Goal: Task Accomplishment & Management: Use online tool/utility

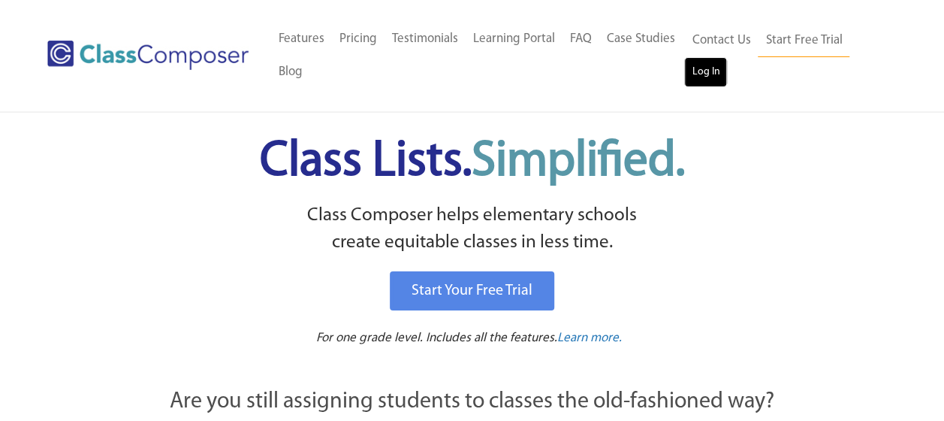
click at [696, 69] on link "Log In" at bounding box center [705, 72] width 43 height 30
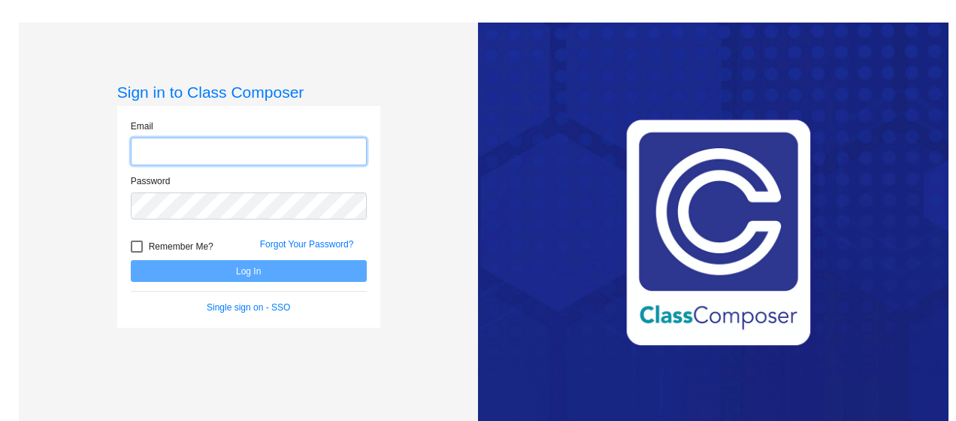
click at [276, 143] on input "email" at bounding box center [249, 151] width 236 height 28
type input "[EMAIL_ADDRESS][PERSON_NAME][PERSON_NAME][DOMAIN_NAME]"
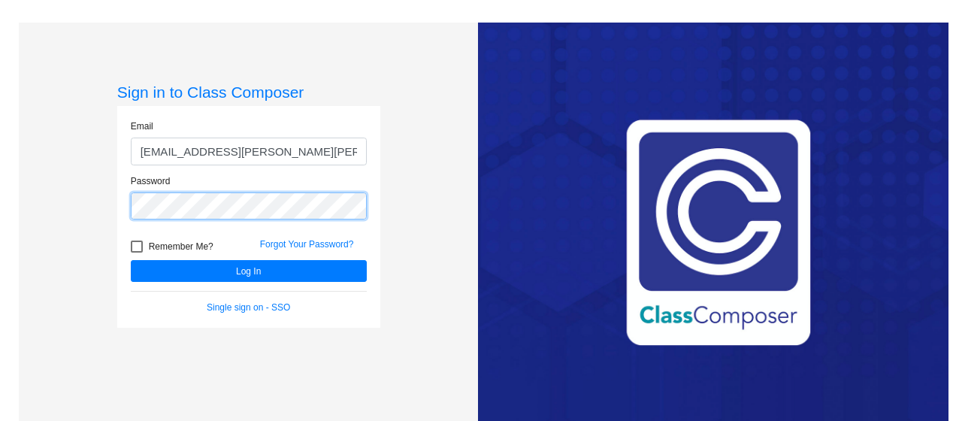
click at [131, 260] on button "Log In" at bounding box center [249, 271] width 236 height 22
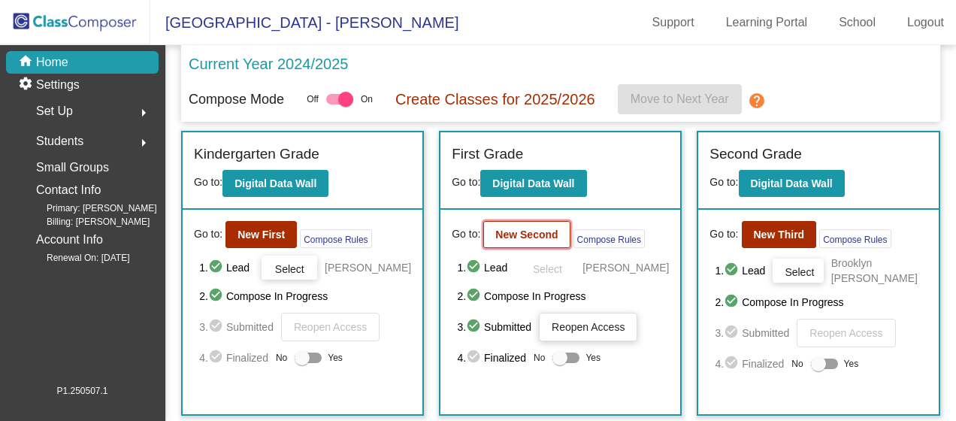
click at [524, 226] on button "New Second" at bounding box center [526, 234] width 86 height 27
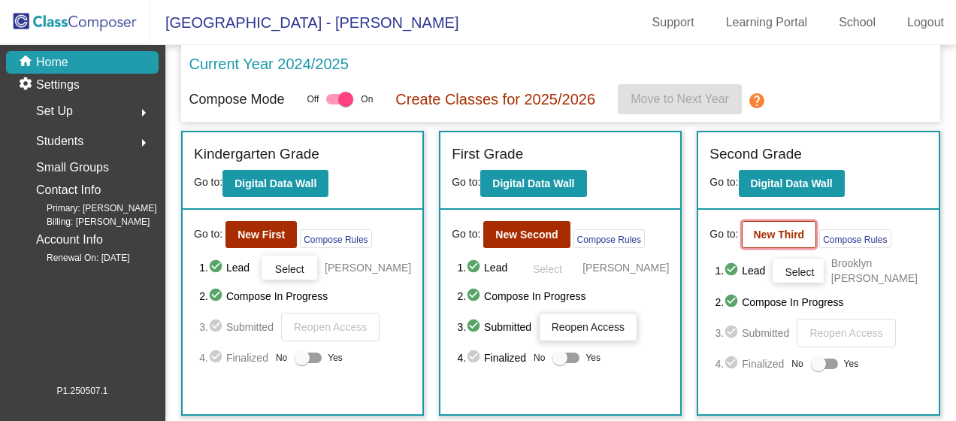
click at [769, 228] on b "New Third" at bounding box center [778, 234] width 51 height 12
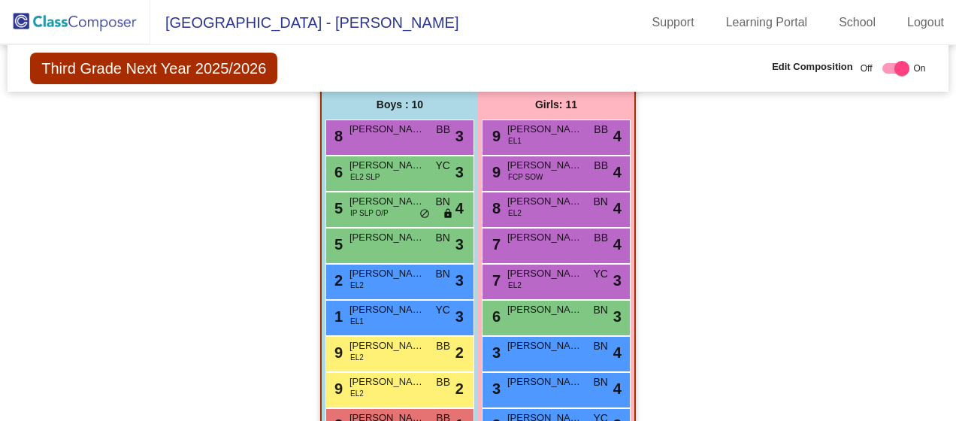
scroll to position [741, 0]
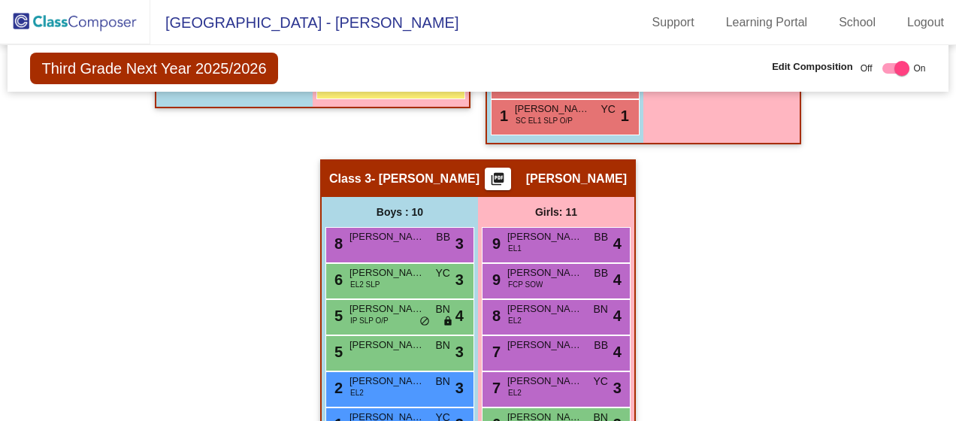
click at [161, 211] on div "Hallway - Hallway Class picture_as_pdf Add Student First Name Last Name Student…" at bounding box center [477, 141] width 917 height 1013
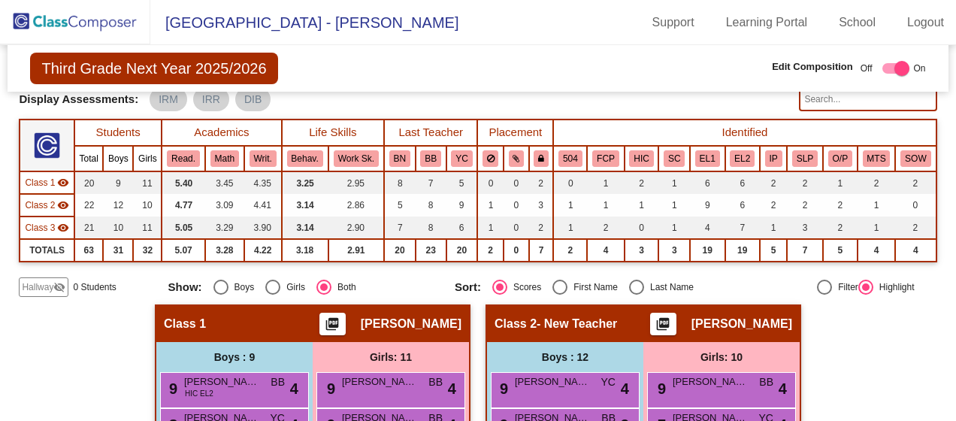
scroll to position [0, 0]
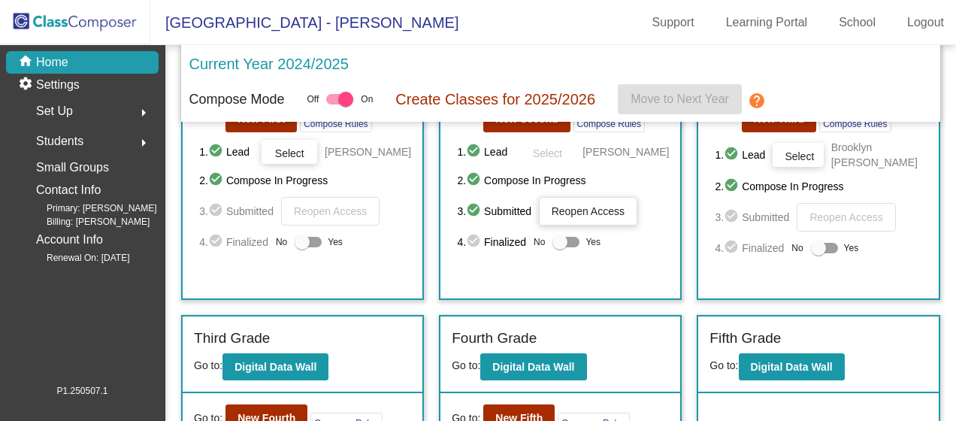
scroll to position [150, 0]
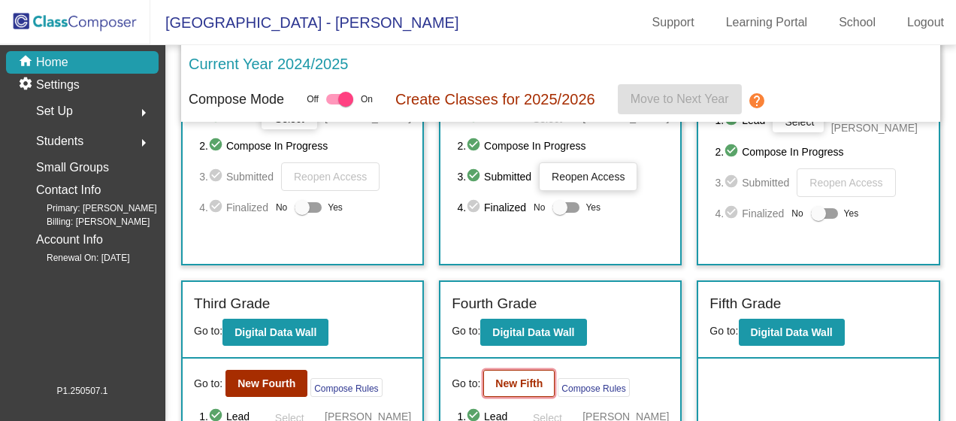
click at [506, 377] on b "New Fifth" at bounding box center [518, 383] width 47 height 12
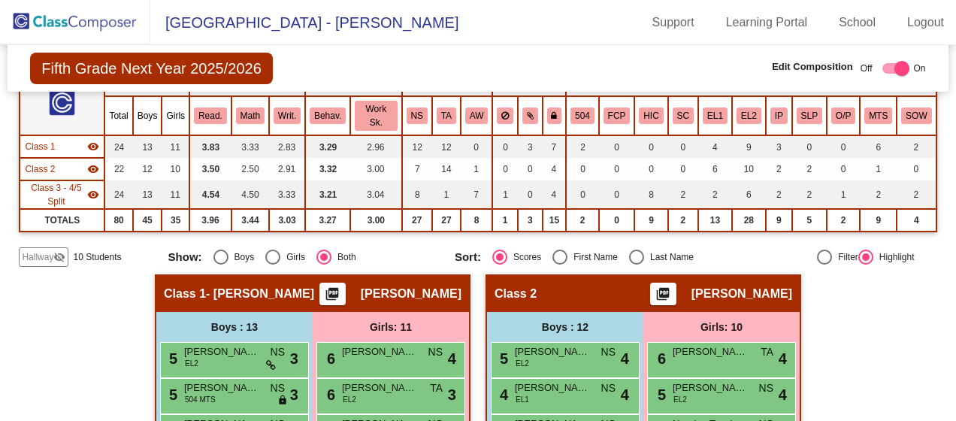
scroll to position [98, 0]
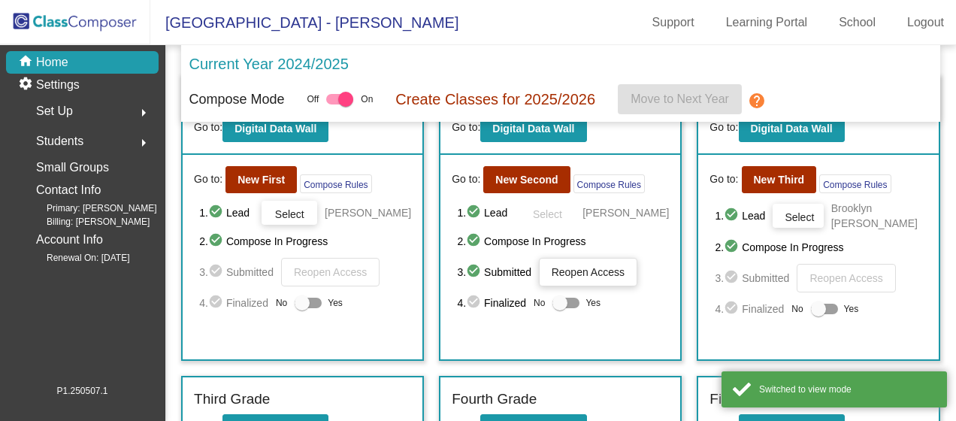
scroll to position [285, 0]
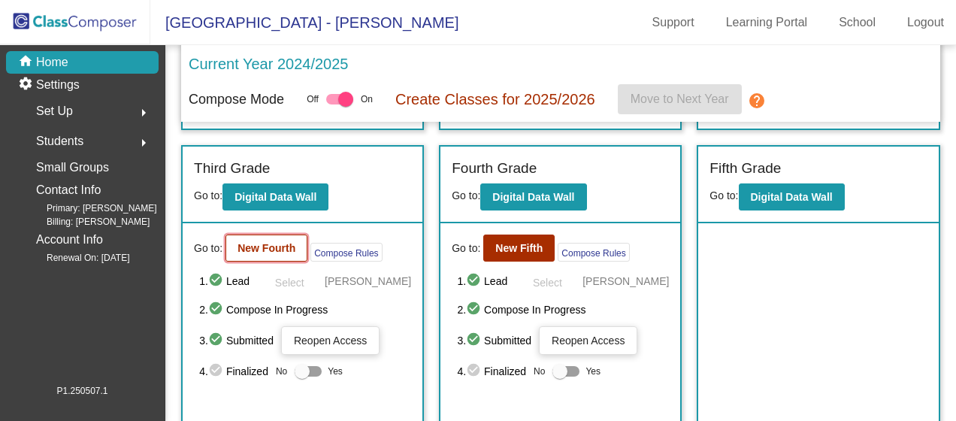
click at [260, 242] on b "New Fourth" at bounding box center [266, 248] width 58 height 12
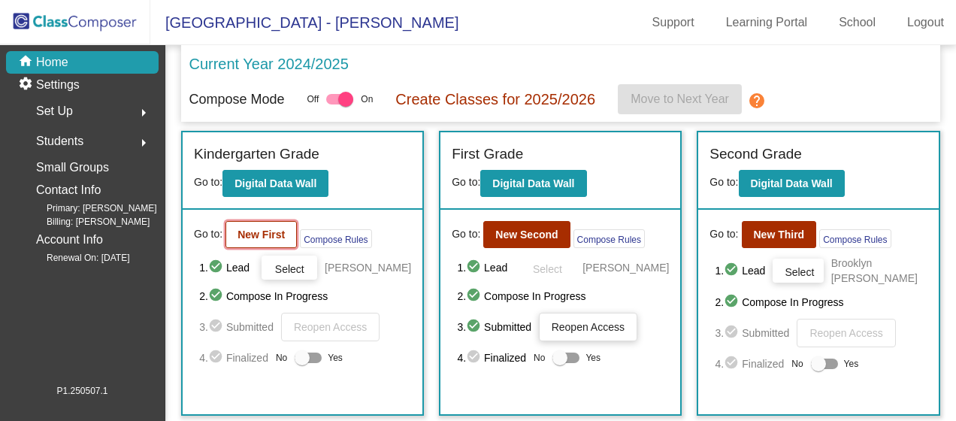
click at [254, 237] on b "New First" at bounding box center [260, 234] width 47 height 12
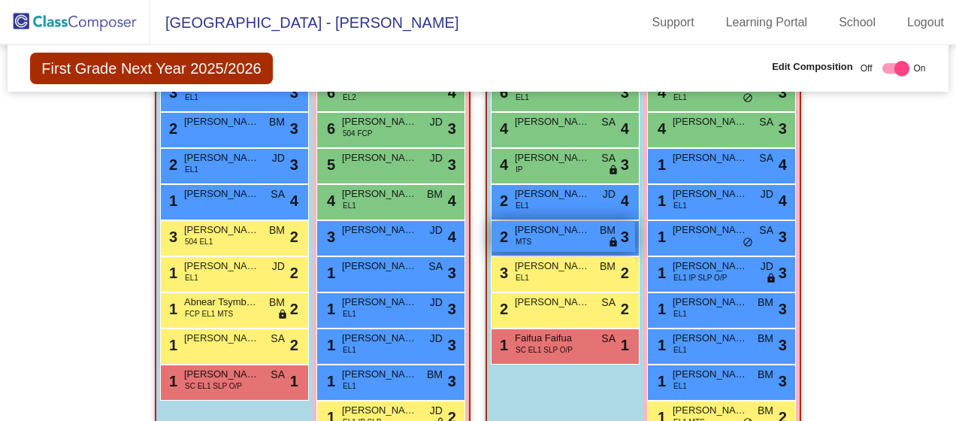
scroll to position [451, 0]
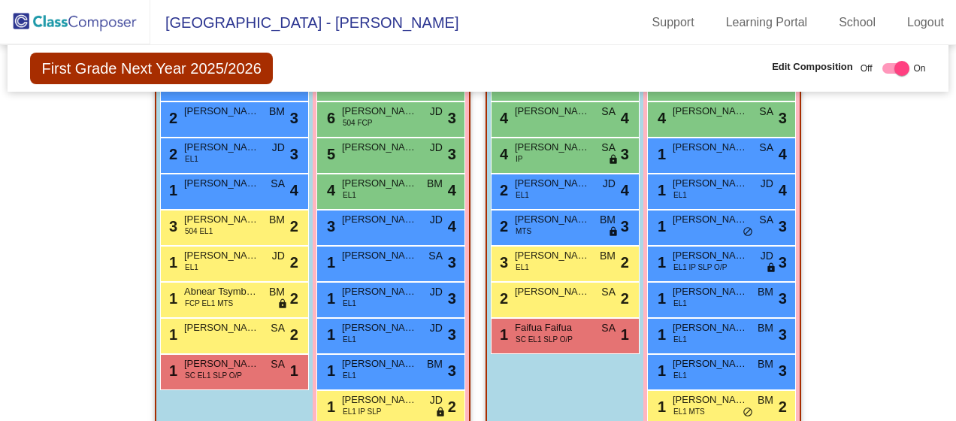
drag, startPoint x: 561, startPoint y: 386, endPoint x: 924, endPoint y: 313, distance: 370.2
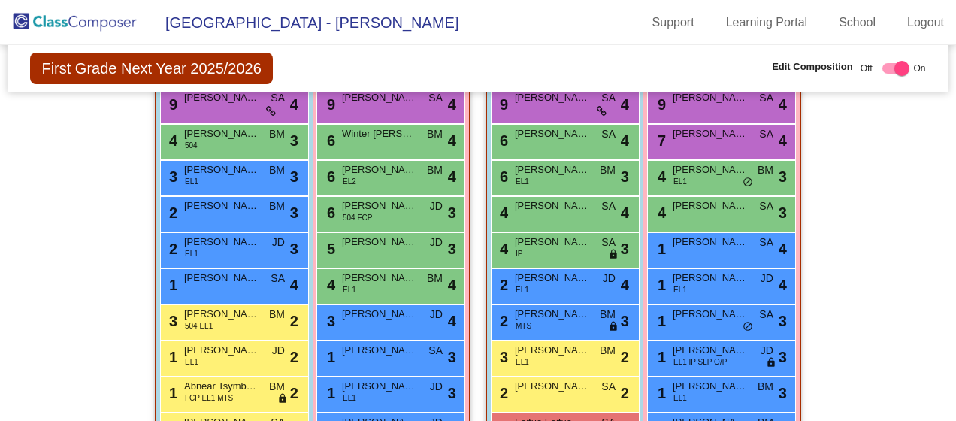
scroll to position [324, 0]
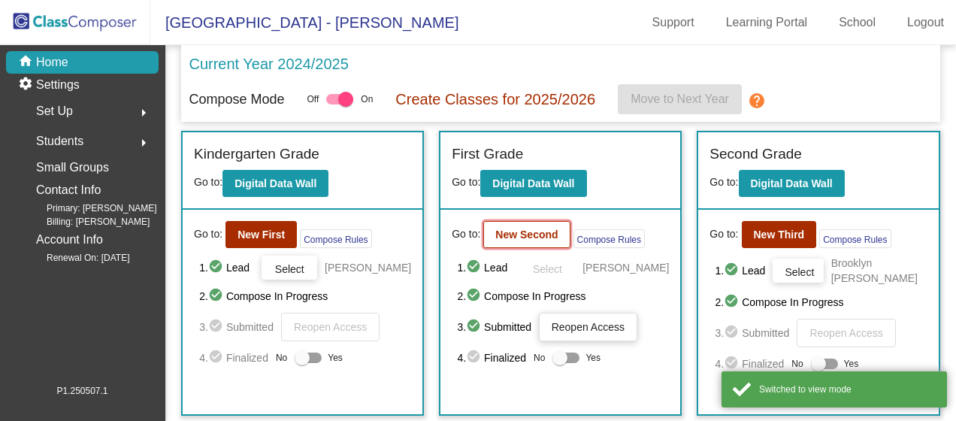
click at [497, 237] on b "New Second" at bounding box center [526, 234] width 62 height 12
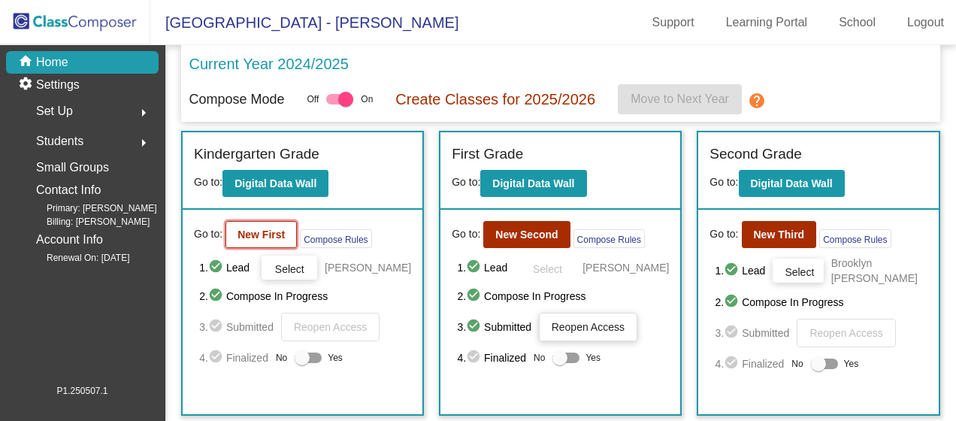
click at [265, 231] on b "New First" at bounding box center [260, 234] width 47 height 12
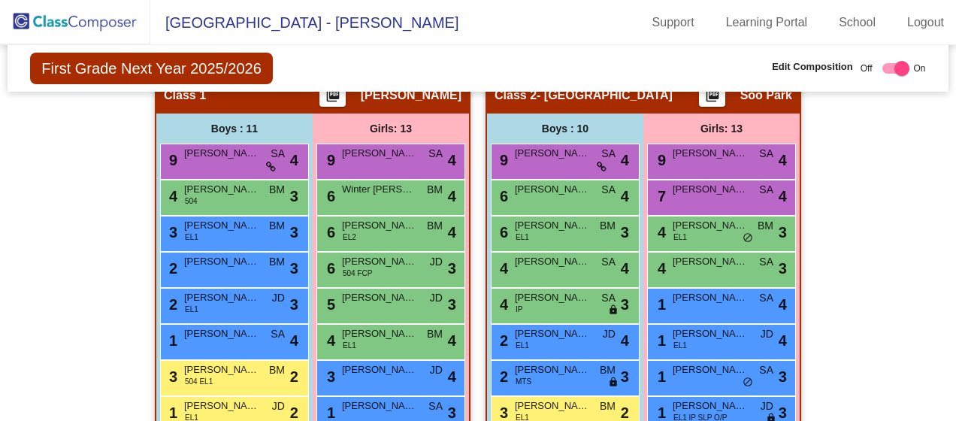
scroll to position [225, 0]
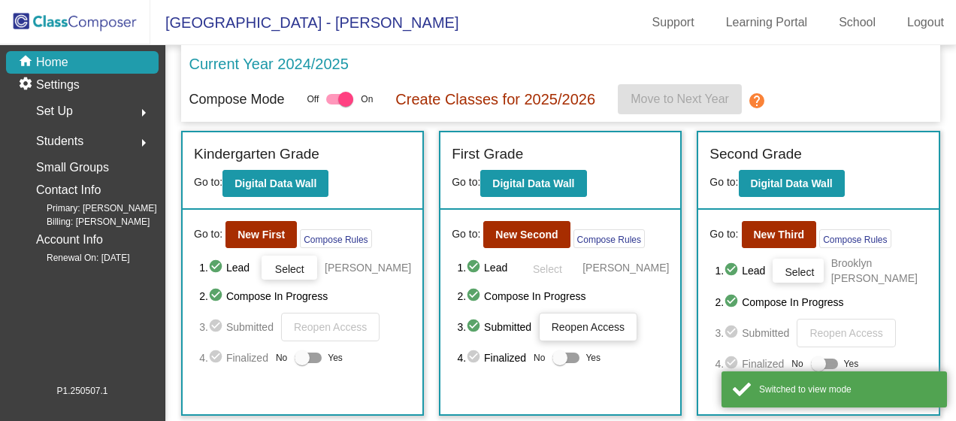
scroll to position [285, 0]
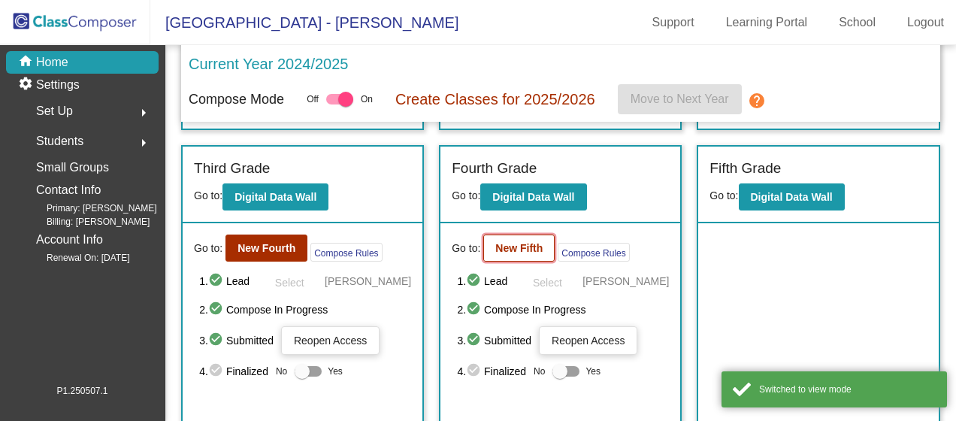
click at [529, 243] on b "New Fifth" at bounding box center [518, 248] width 47 height 12
